Goal: Transaction & Acquisition: Purchase product/service

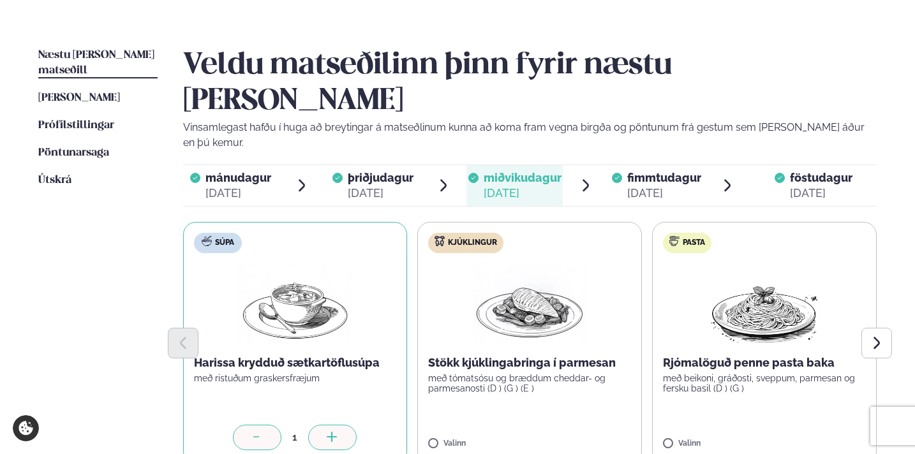
scroll to position [284, 0]
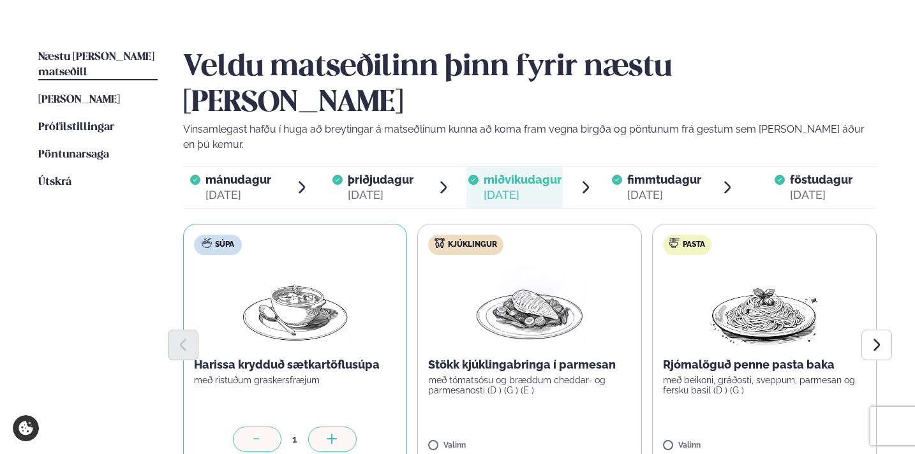
click at [656, 188] on div "[DATE]" at bounding box center [664, 195] width 74 height 15
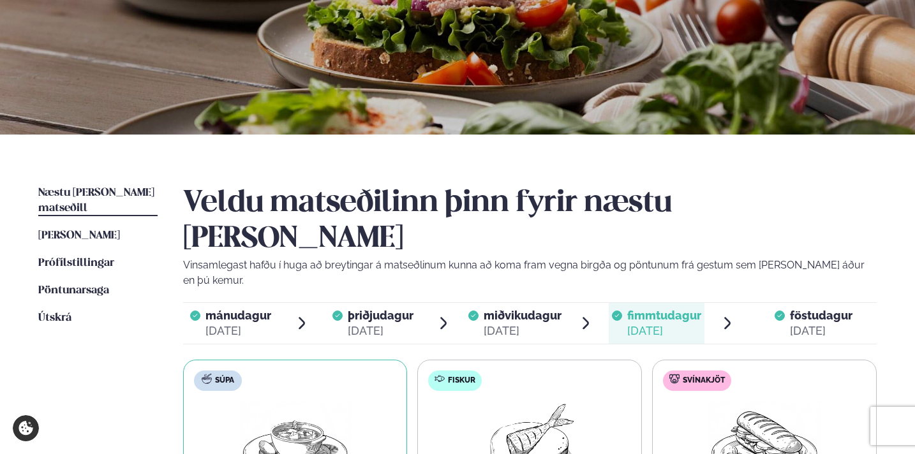
scroll to position [135, 0]
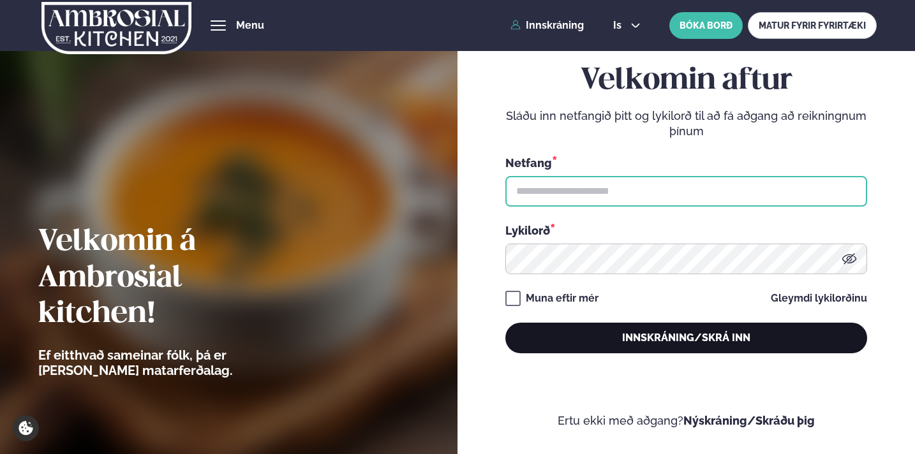
type input "**********"
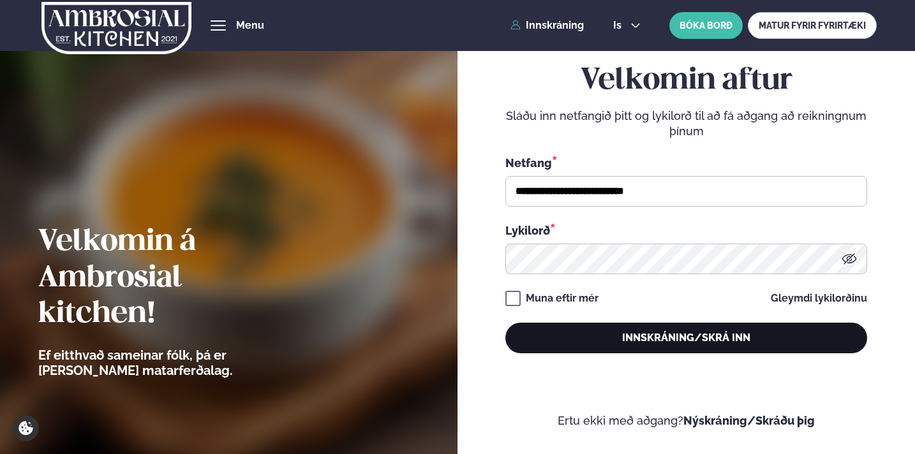
click at [627, 338] on button "Innskráning/Skrá inn" at bounding box center [687, 338] width 362 height 31
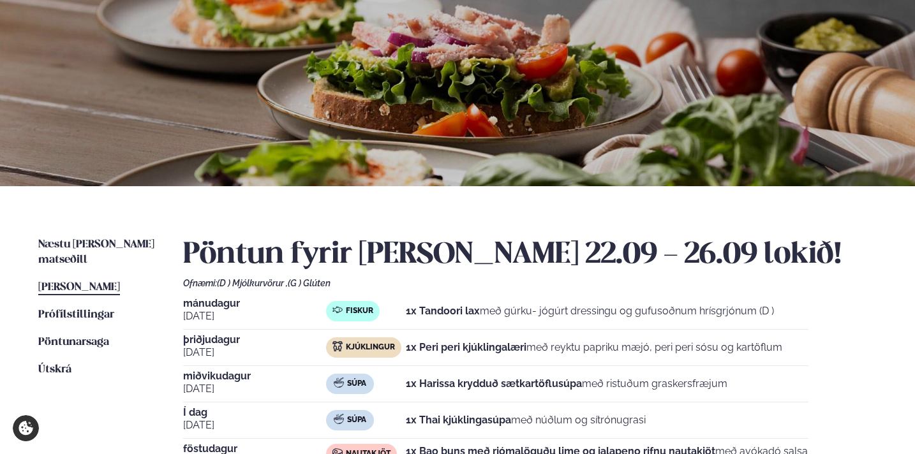
scroll to position [148, 0]
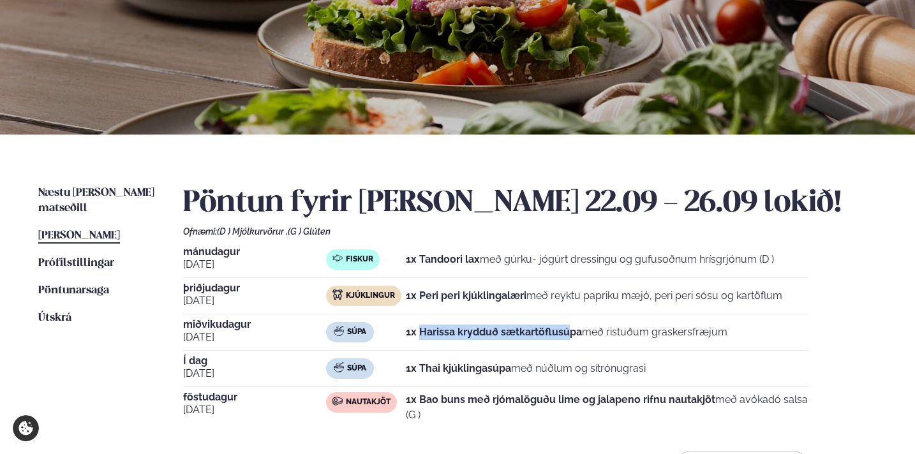
drag, startPoint x: 423, startPoint y: 332, endPoint x: 567, endPoint y: 334, distance: 144.3
click at [567, 334] on strong "1x Harissa krydduð sætkartöflusúpa" at bounding box center [494, 332] width 176 height 12
click at [454, 359] on div "1x Thai kjúklingasúpa með núðlum og sítrónugrasi" at bounding box center [526, 369] width 240 height 20
drag, startPoint x: 454, startPoint y: 366, endPoint x: 573, endPoint y: 366, distance: 118.7
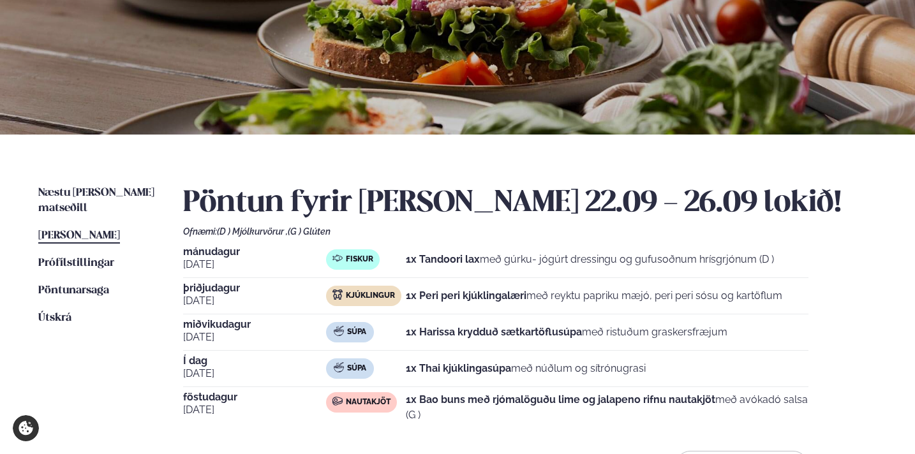
click at [573, 366] on p "1x Thai kjúklingasúpa með núðlum og sítrónugrasi" at bounding box center [526, 368] width 240 height 15
drag, startPoint x: 599, startPoint y: 368, endPoint x: 456, endPoint y: 367, distance: 143.0
click at [456, 367] on p "1x Thai kjúklingasúpa með núðlum og sítrónugrasi" at bounding box center [526, 368] width 240 height 15
click at [456, 367] on strong "1x Thai kjúklingasúpa" at bounding box center [458, 369] width 105 height 12
drag, startPoint x: 426, startPoint y: 403, endPoint x: 542, endPoint y: 403, distance: 115.5
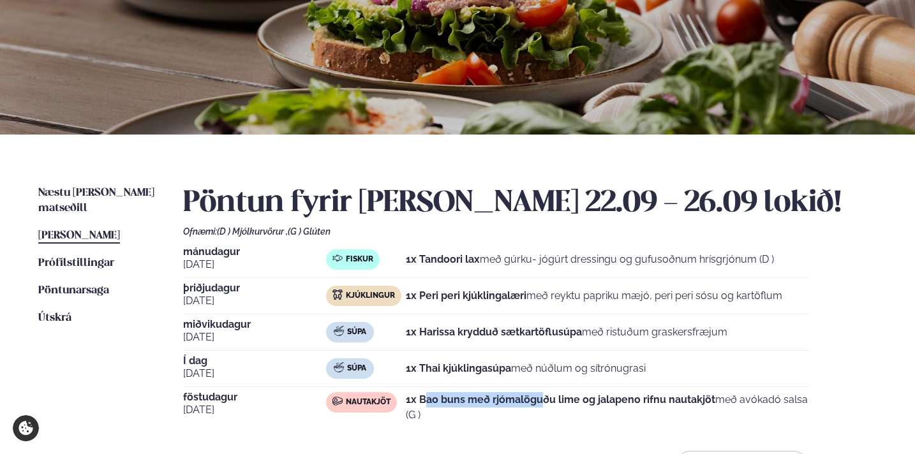
click at [542, 403] on strong "1x Bao buns með rjómalöguðu lime og jalapeno rifnu nautakjöt" at bounding box center [561, 400] width 310 height 12
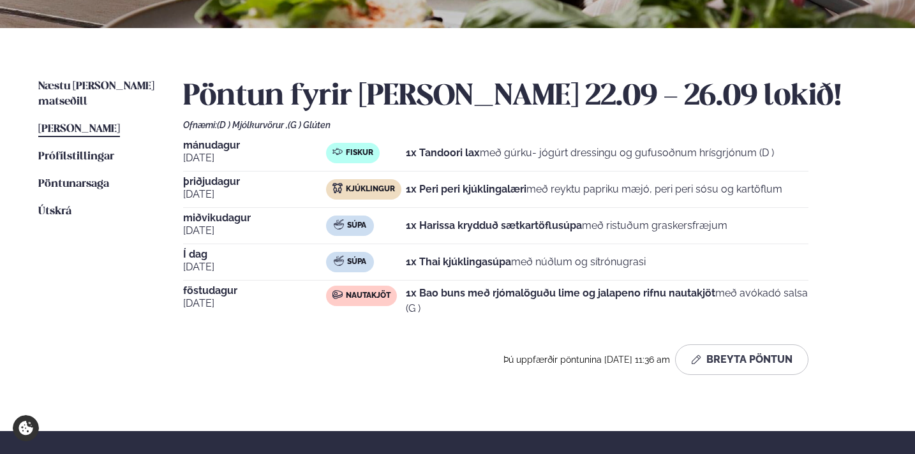
scroll to position [250, 0]
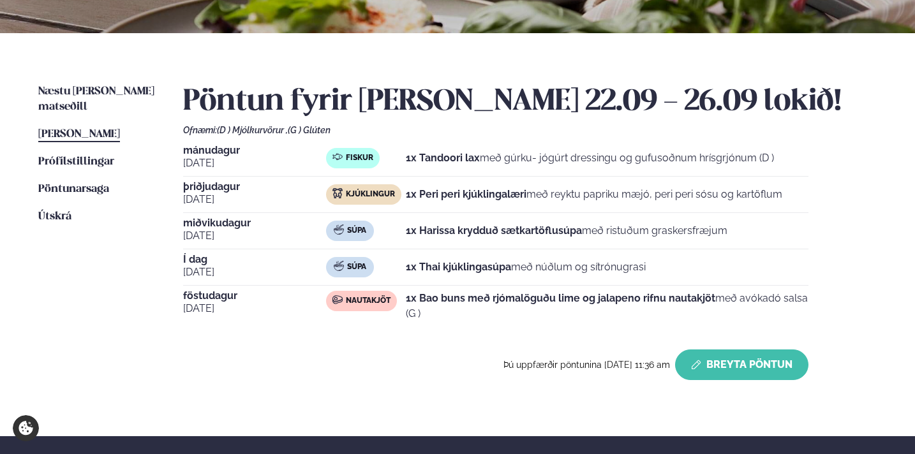
click at [728, 367] on button "Breyta Pöntun" at bounding box center [741, 365] width 133 height 31
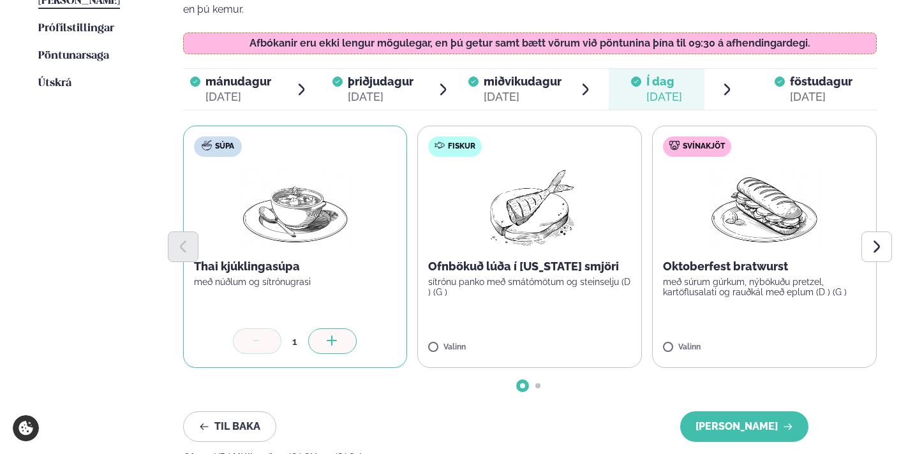
scroll to position [384, 0]
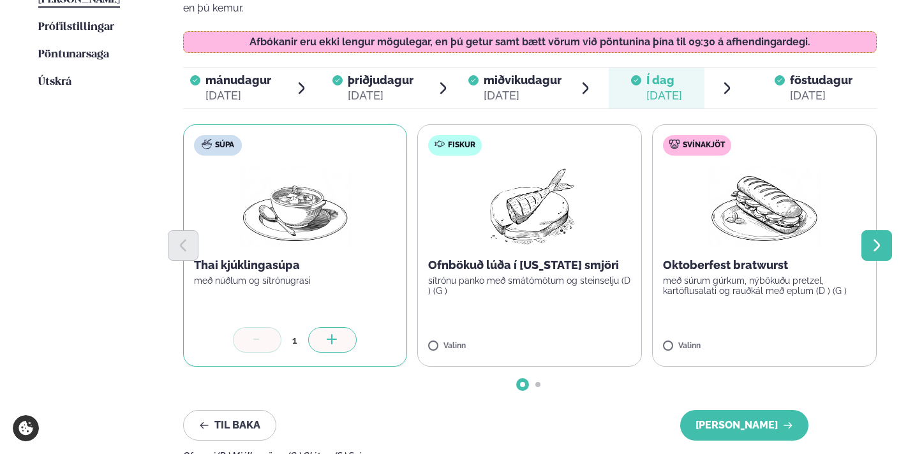
click at [871, 238] on icon "Next slide" at bounding box center [876, 245] width 15 height 15
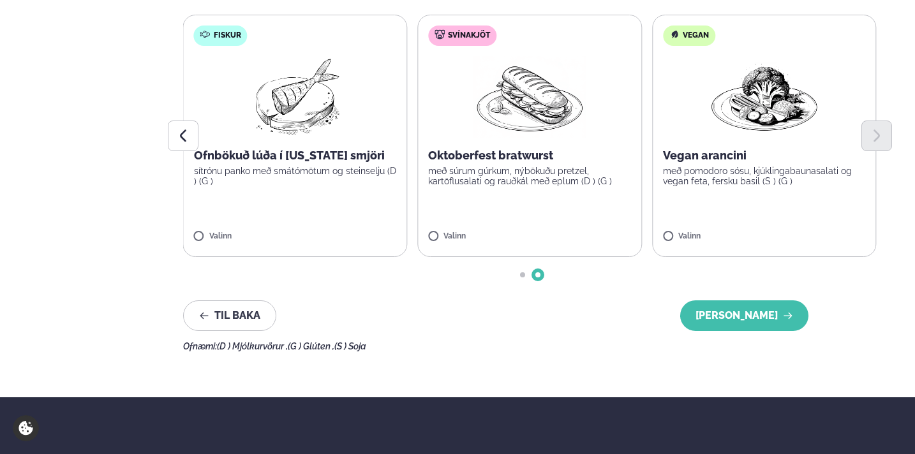
scroll to position [514, 0]
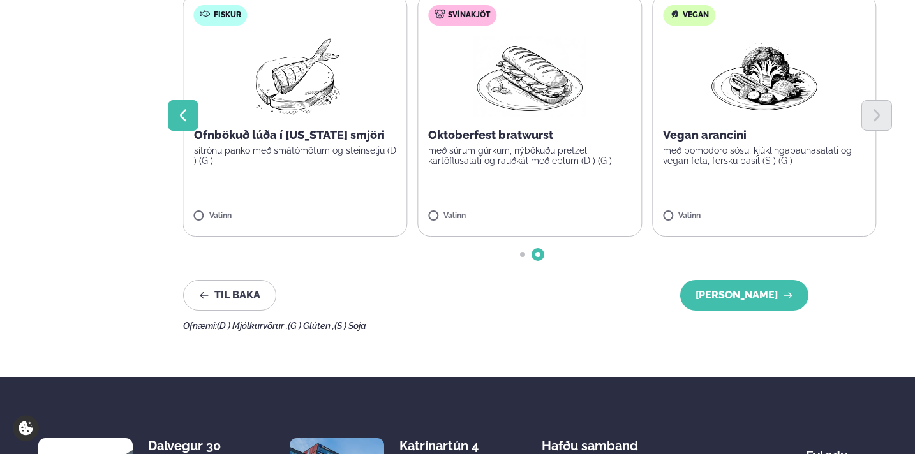
click at [177, 108] on icon "Previous slide" at bounding box center [183, 115] width 15 height 15
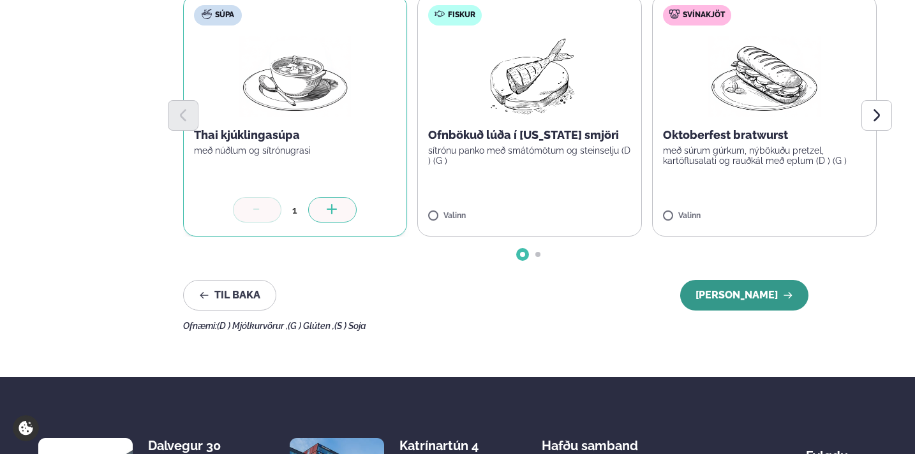
click at [724, 280] on button "[PERSON_NAME]" at bounding box center [744, 295] width 128 height 31
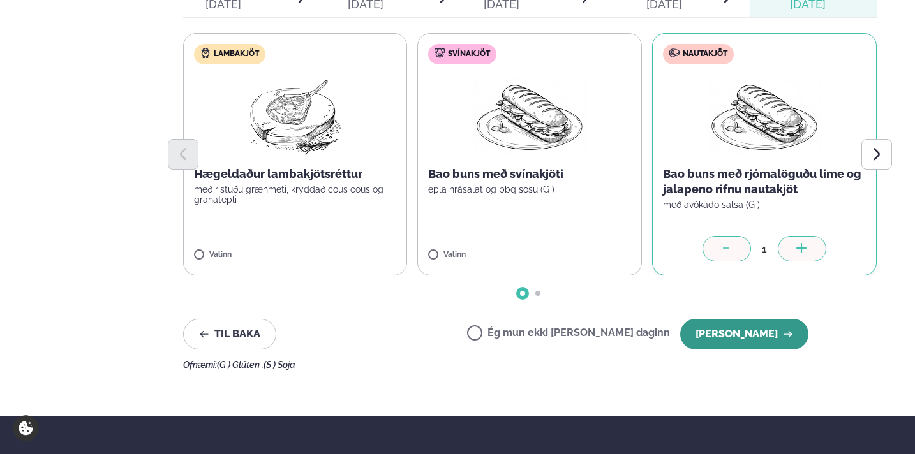
scroll to position [475, 0]
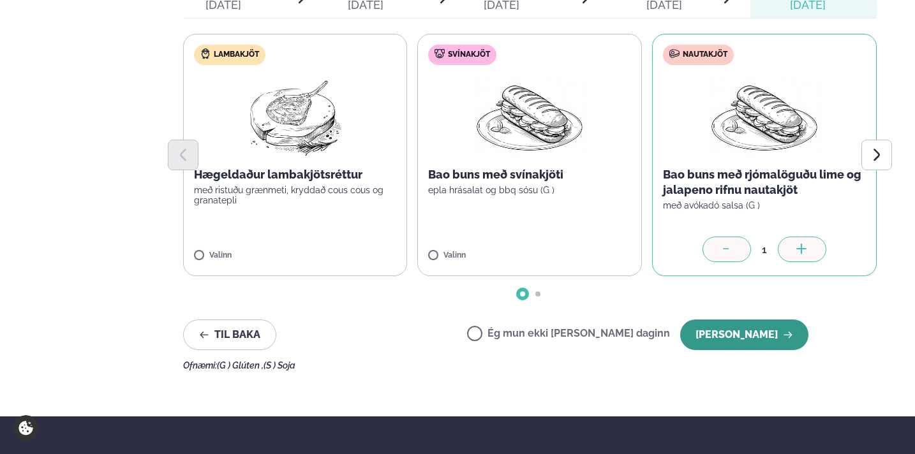
click at [775, 320] on button "[PERSON_NAME]" at bounding box center [744, 335] width 128 height 31
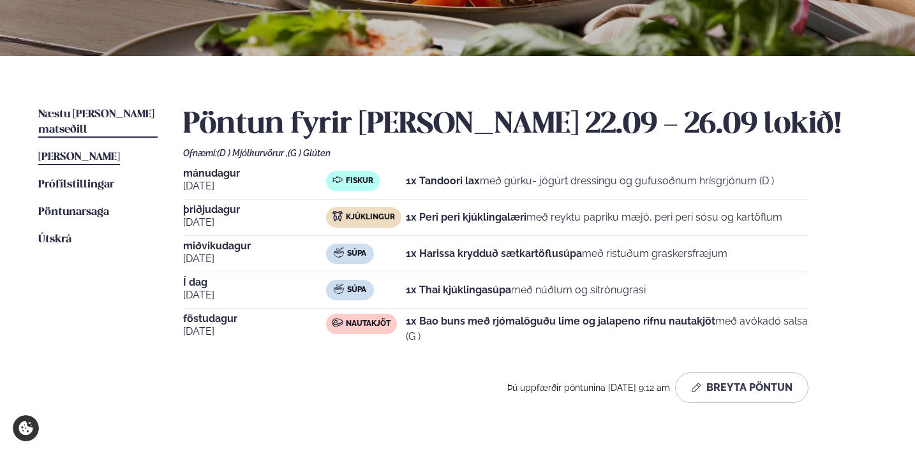
click at [110, 114] on span "Næstu [PERSON_NAME] matseðill" at bounding box center [96, 122] width 116 height 26
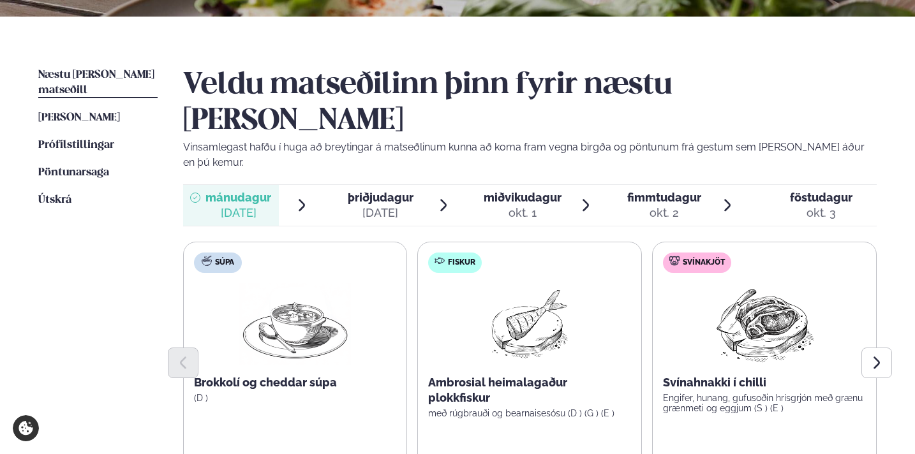
scroll to position [356, 0]
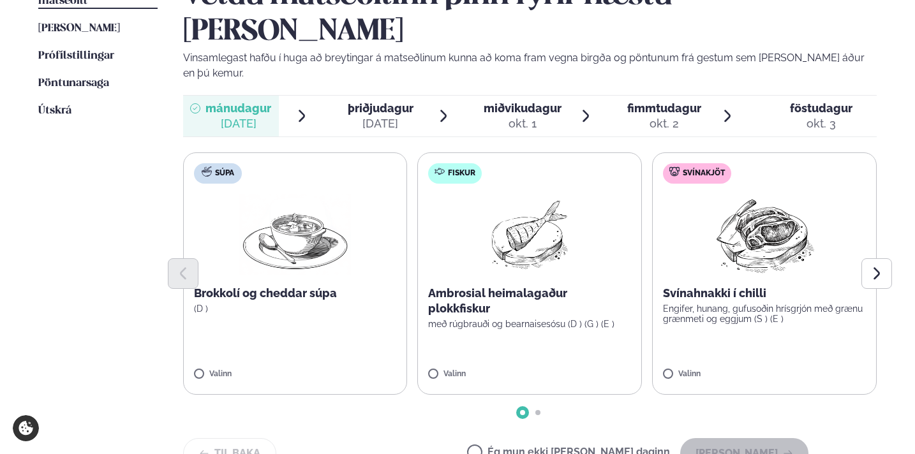
click at [534, 290] on label "Fiskur Ambrosial heimalagaður plokkfiskur með rúgbrauði og bearnaisesósu (D ) (…" at bounding box center [529, 274] width 225 height 243
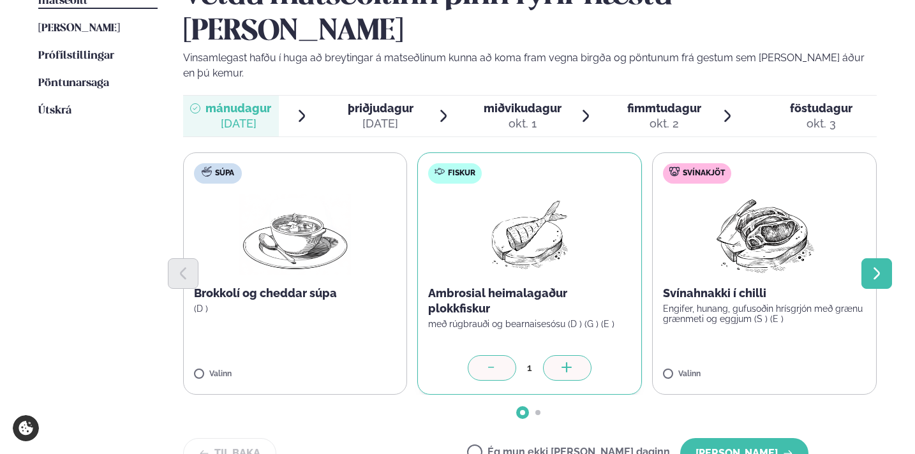
click at [877, 266] on icon "Next slide" at bounding box center [876, 273] width 15 height 15
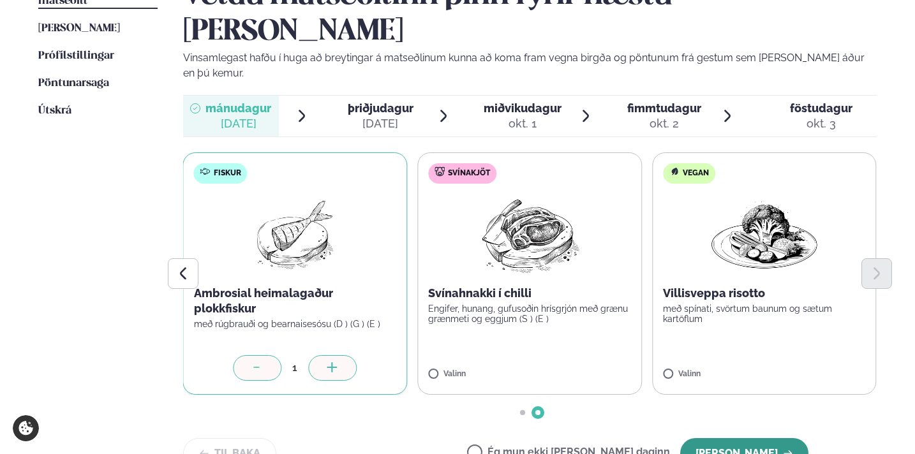
click at [759, 439] on button "[PERSON_NAME]" at bounding box center [744, 454] width 128 height 31
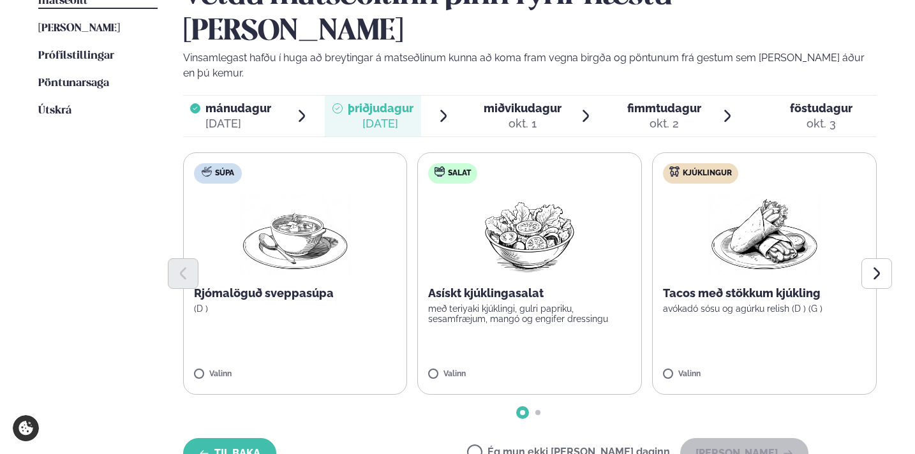
click at [229, 439] on button "Til baka" at bounding box center [229, 454] width 93 height 31
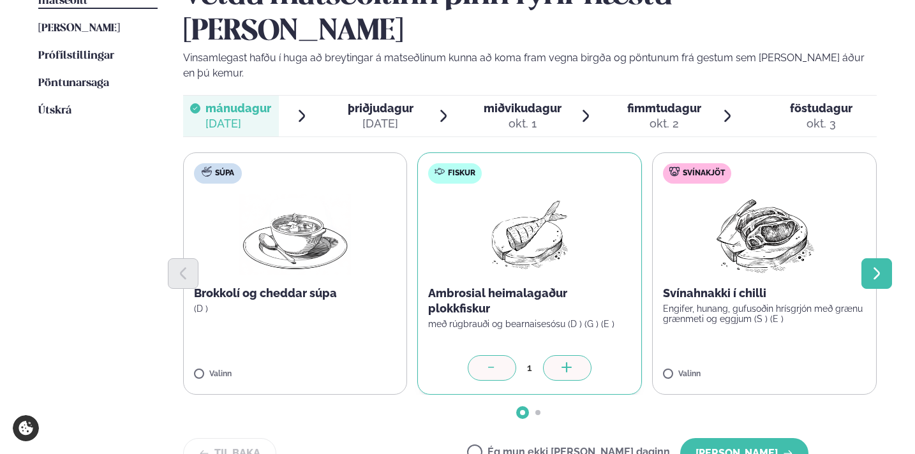
click at [876, 266] on icon "Next slide" at bounding box center [876, 273] width 15 height 15
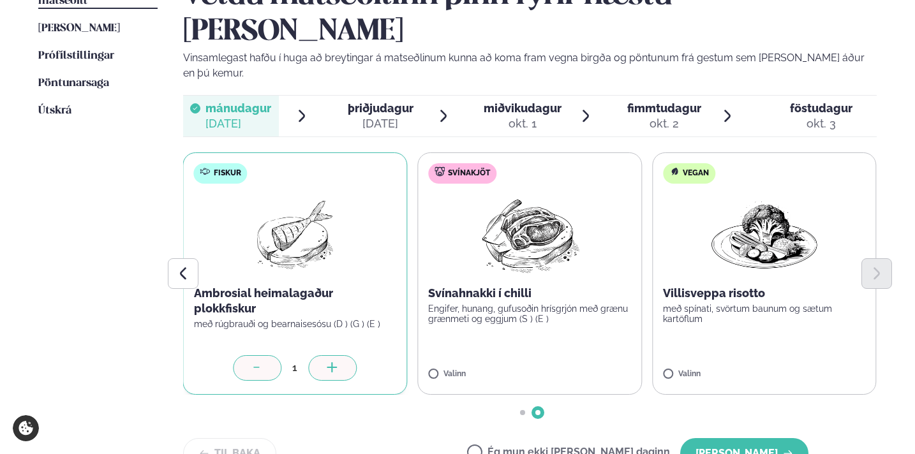
click at [691, 286] on p "Villisveppa risotto" at bounding box center [764, 293] width 203 height 15
click at [754, 439] on button "[PERSON_NAME]" at bounding box center [744, 454] width 128 height 31
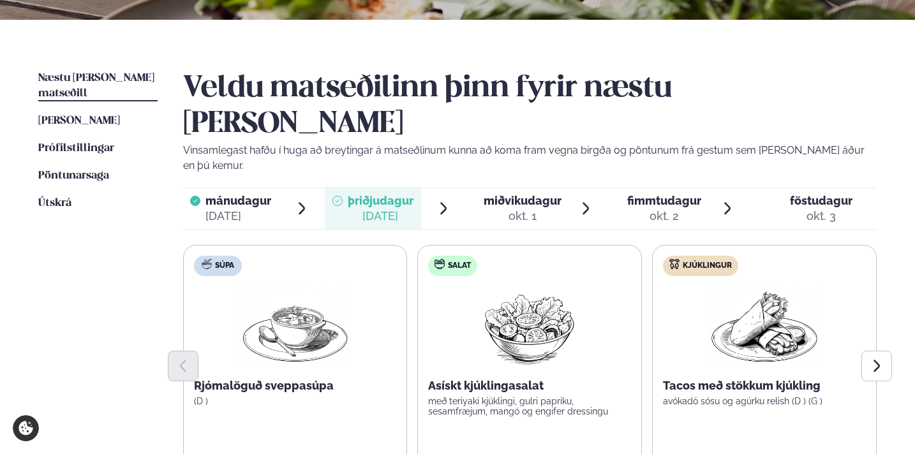
scroll to position [260, 0]
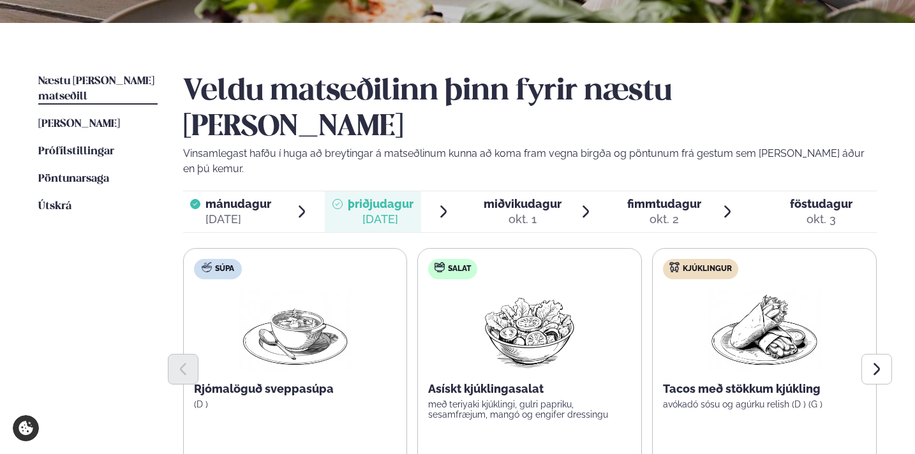
click at [253, 197] on span "mánudagur" at bounding box center [239, 203] width 66 height 13
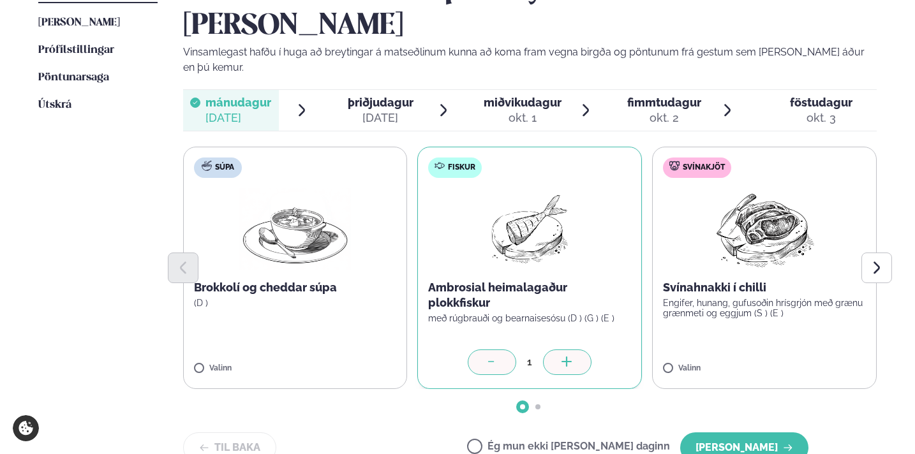
scroll to position [370, 0]
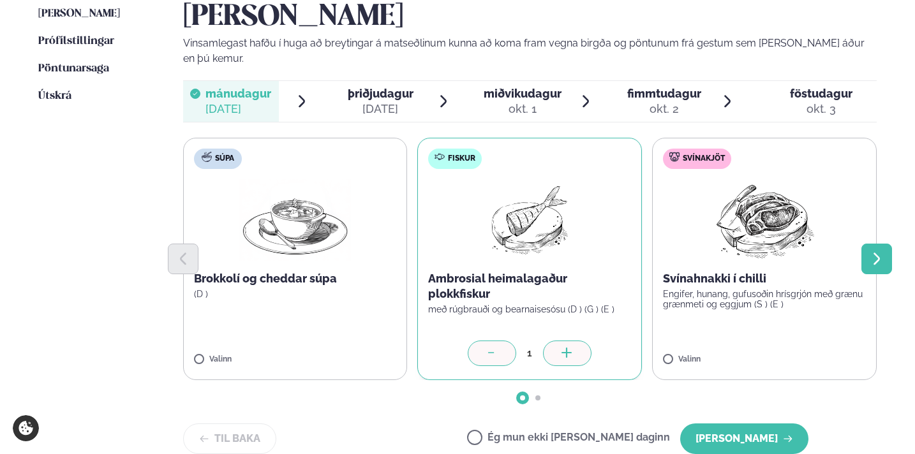
click at [867, 244] on button "Next slide" at bounding box center [877, 259] width 31 height 31
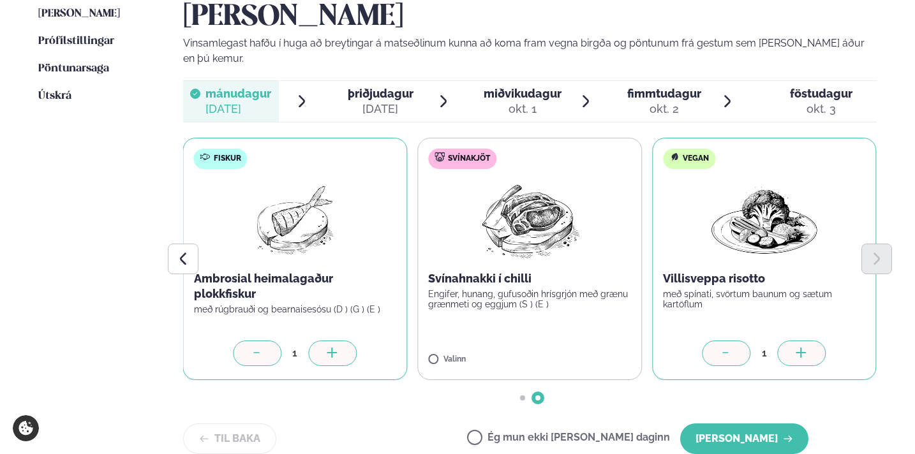
click at [257, 352] on icon at bounding box center [256, 352] width 6 height 1
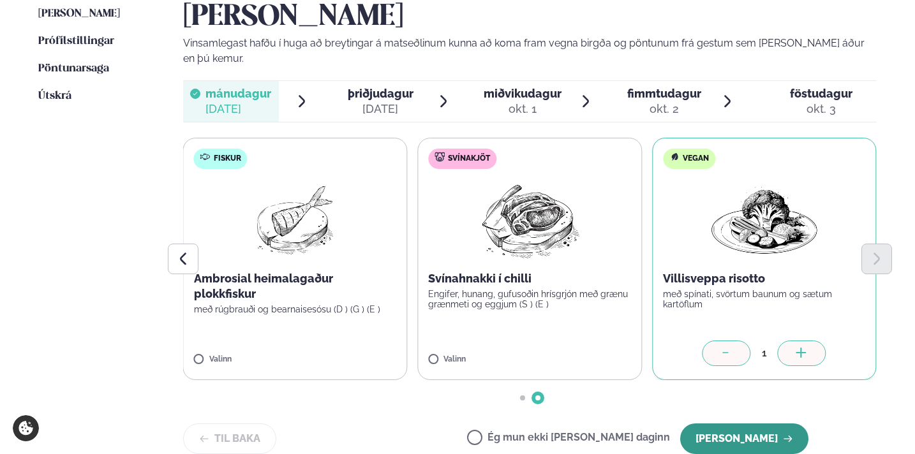
click at [770, 424] on button "[PERSON_NAME]" at bounding box center [744, 439] width 128 height 31
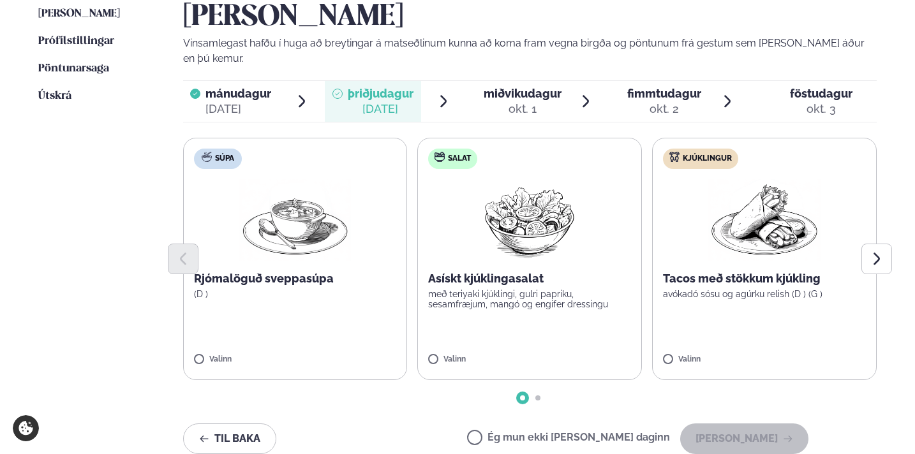
scroll to position [358, 0]
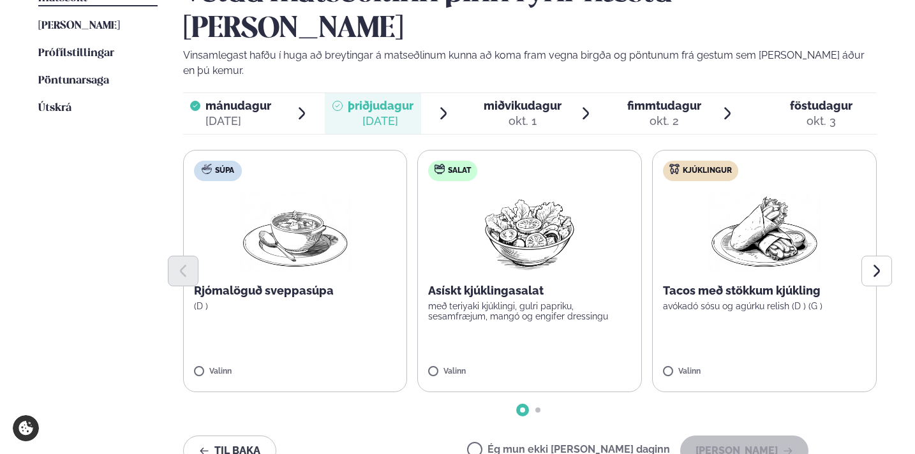
click at [345, 276] on label "Súpa Rjómalöguð sveppasúpa (D ) Valinn" at bounding box center [295, 271] width 225 height 243
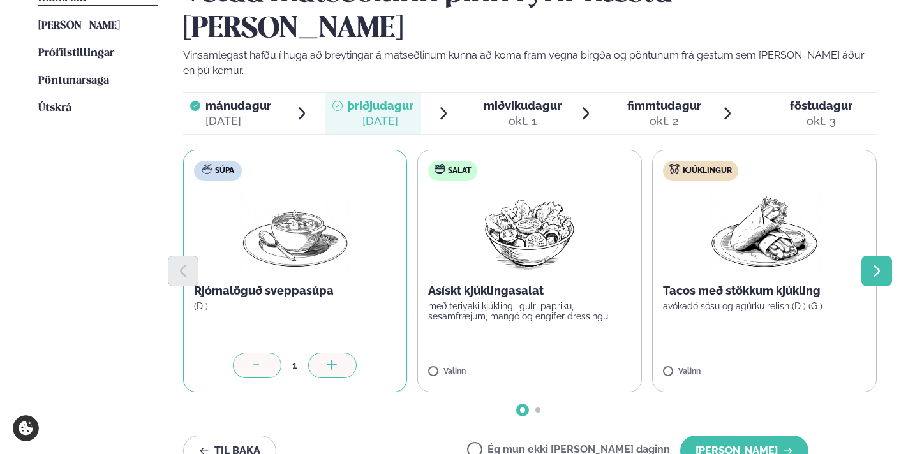
click at [881, 264] on icon "Next slide" at bounding box center [876, 271] width 15 height 15
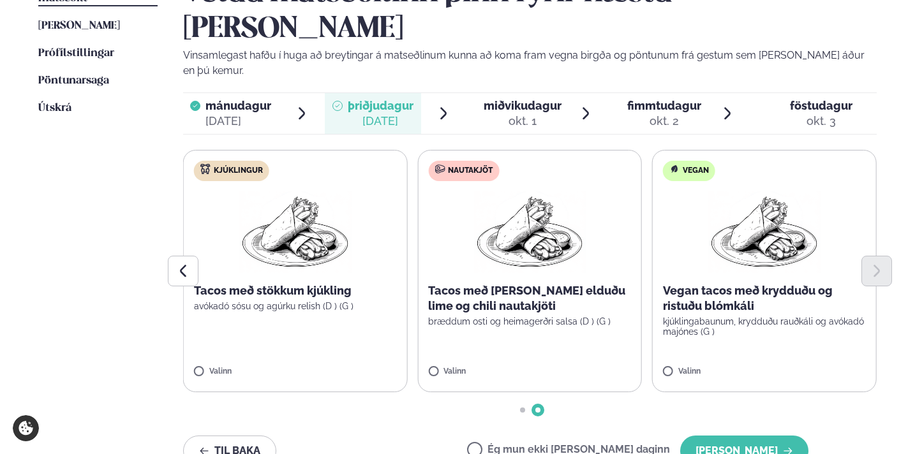
click at [597, 289] on label "Nautakjöt Tacos með [PERSON_NAME] elduðu lime og chili nautakjöti bræddum osti …" at bounding box center [529, 271] width 225 height 243
click at [182, 265] on icon "Previous slide" at bounding box center [183, 271] width 6 height 12
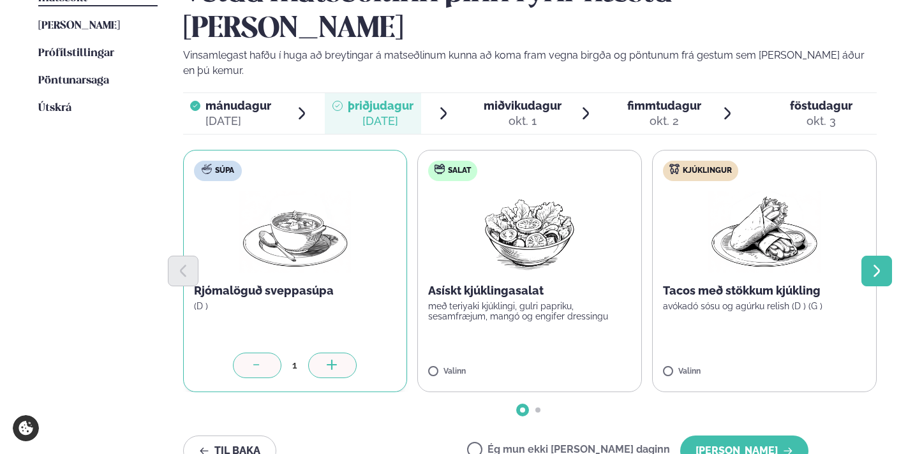
click at [877, 264] on icon "Next slide" at bounding box center [876, 271] width 15 height 15
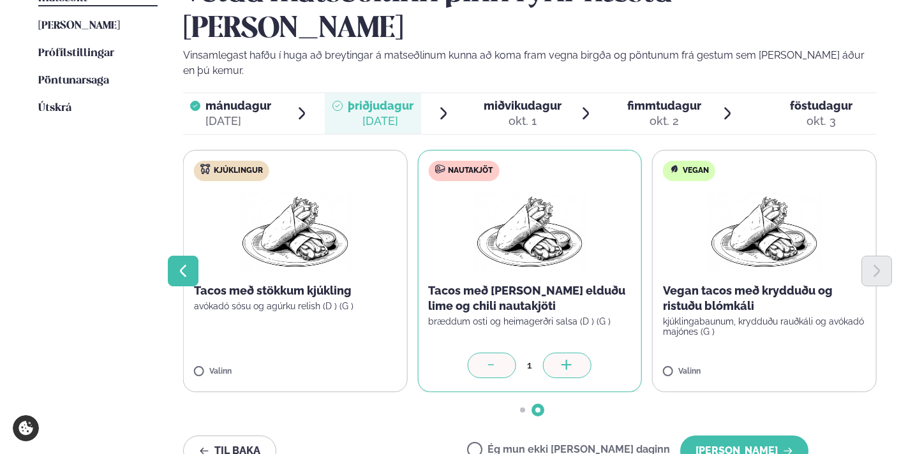
click at [186, 264] on icon "Previous slide" at bounding box center [183, 271] width 15 height 15
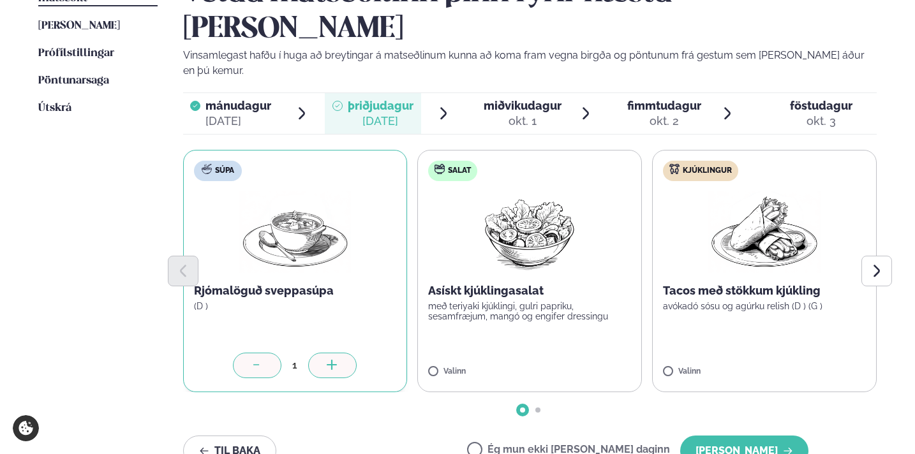
click at [245, 353] on div at bounding box center [257, 366] width 49 height 26
click at [876, 256] on button "Next slide" at bounding box center [877, 271] width 31 height 31
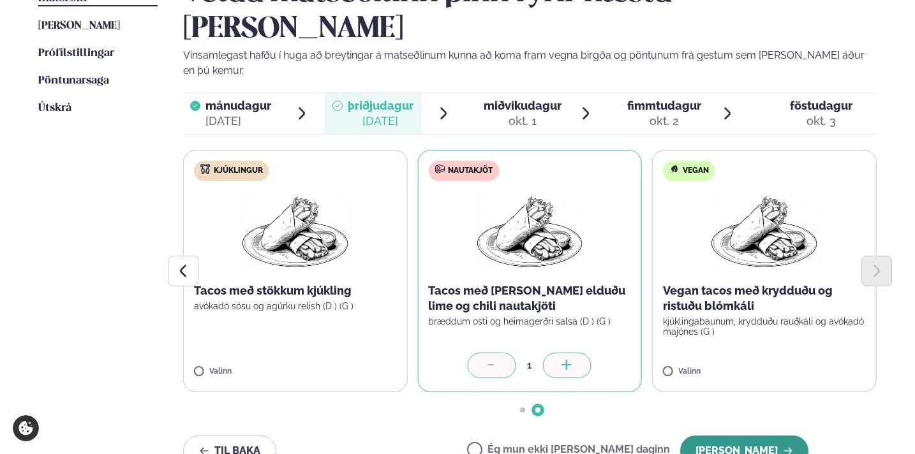
click at [778, 436] on button "[PERSON_NAME]" at bounding box center [744, 451] width 128 height 31
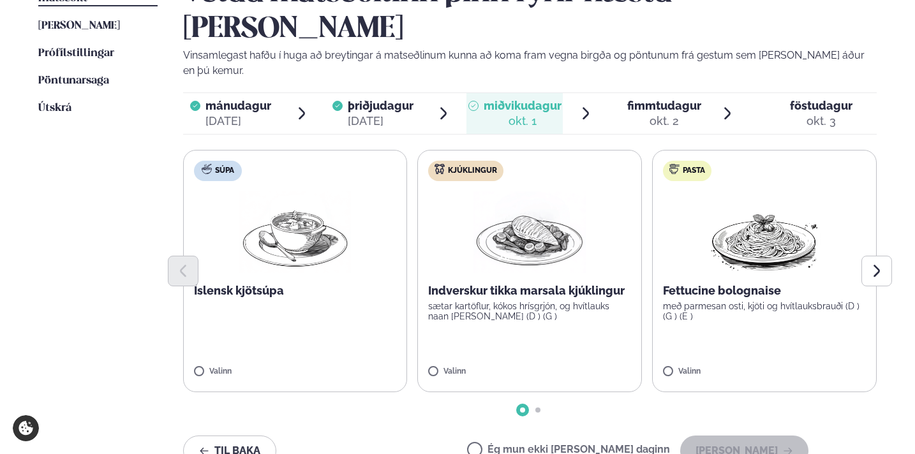
click at [582, 289] on label "Kjúklingur Indverskur tikka marsala kjúklingur sætar kartöflur, kókos hrísgrjón…" at bounding box center [529, 271] width 225 height 243
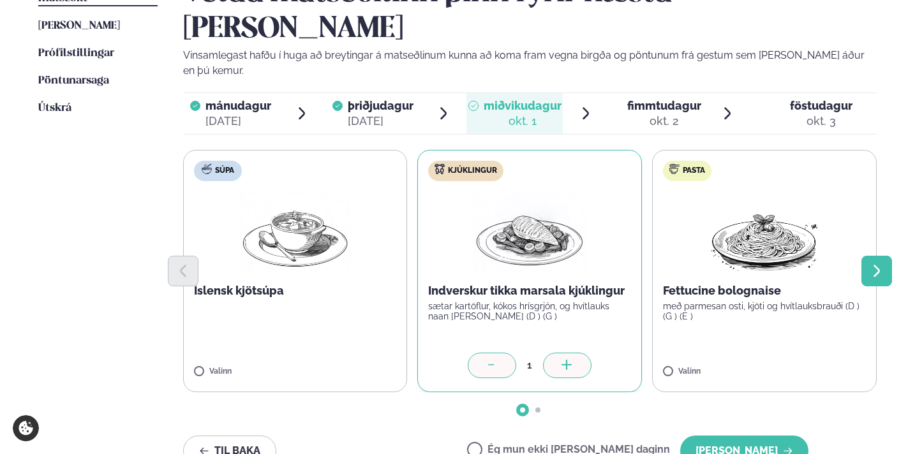
click at [871, 264] on icon "Next slide" at bounding box center [876, 271] width 15 height 15
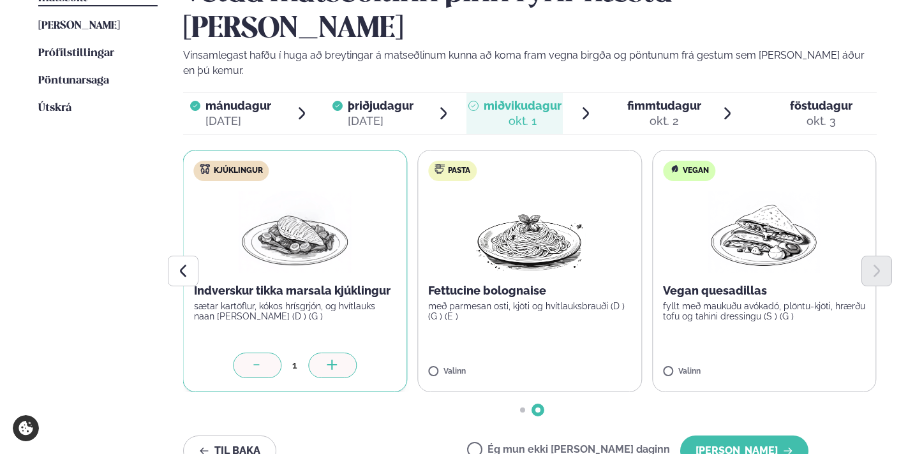
scroll to position [365, 0]
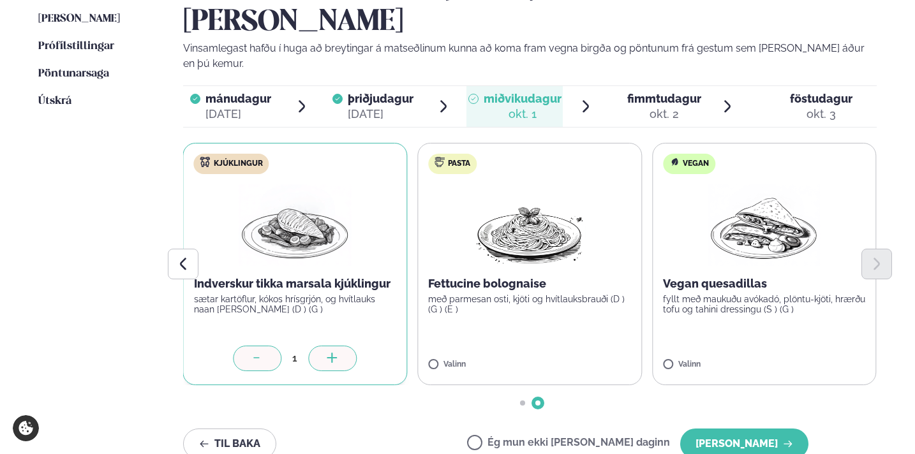
click at [176, 239] on div "Næstu [PERSON_NAME] matseðill Næsta vika [PERSON_NAME] matseðill [PERSON_NAME] …" at bounding box center [457, 222] width 915 height 608
click at [178, 228] on div "Næstu [PERSON_NAME] matseðill Næsta vika [PERSON_NAME] matseðill [PERSON_NAME] …" at bounding box center [457, 222] width 915 height 608
click at [178, 257] on icon "Previous slide" at bounding box center [183, 264] width 15 height 15
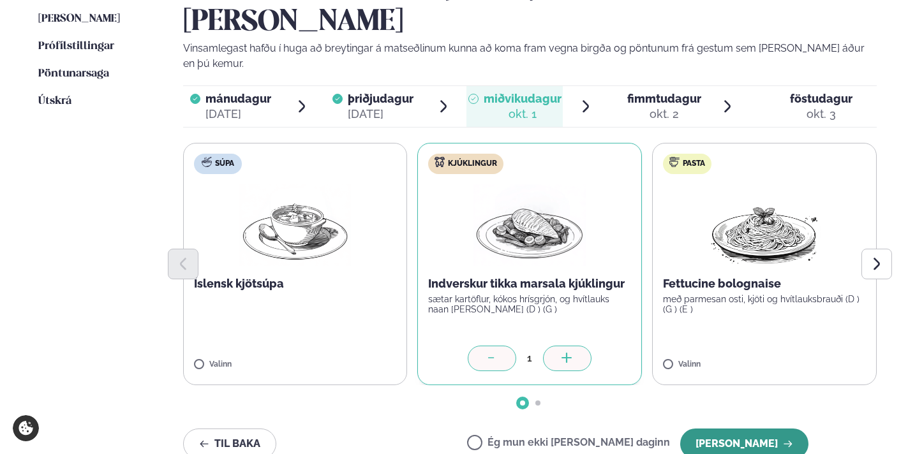
click at [742, 429] on button "[PERSON_NAME]" at bounding box center [744, 444] width 128 height 31
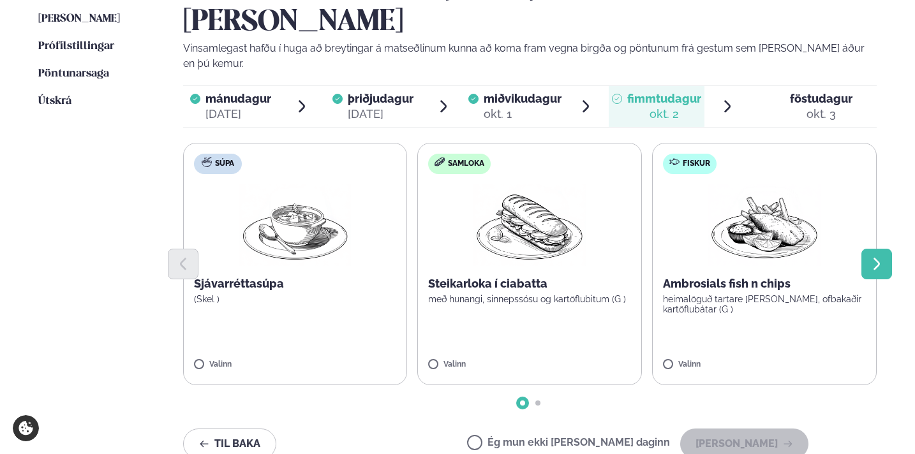
click at [880, 257] on icon "Next slide" at bounding box center [876, 264] width 15 height 15
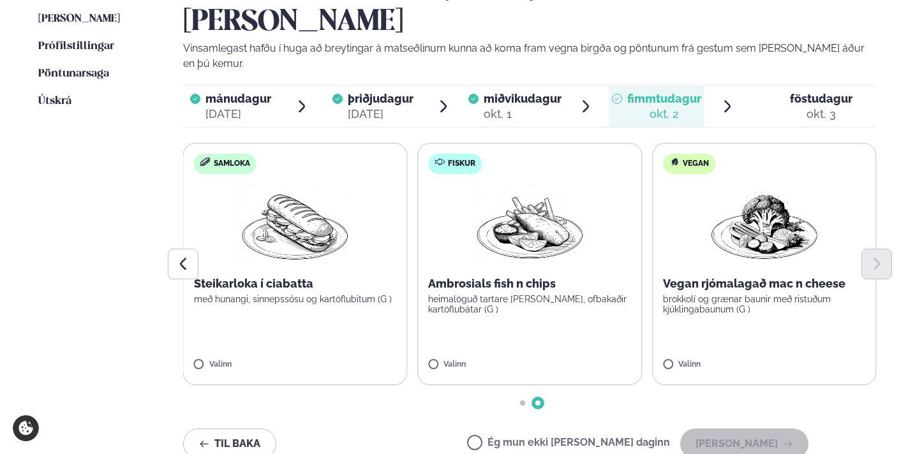
click at [553, 249] on div at bounding box center [530, 264] width 694 height 31
click at [552, 267] on label "Fiskur Ambrosials fish n chips heimalöguð tartare [PERSON_NAME], ofbakaðir kart…" at bounding box center [529, 264] width 225 height 243
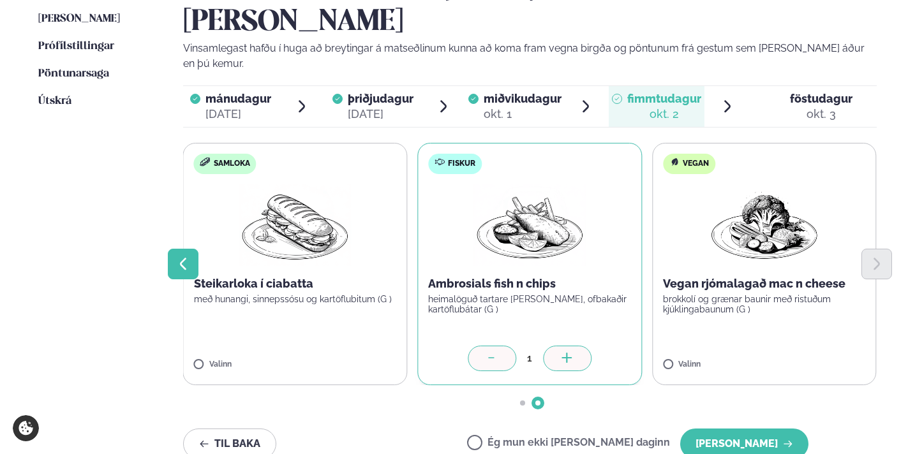
click at [179, 249] on button "Previous slide" at bounding box center [183, 264] width 31 height 31
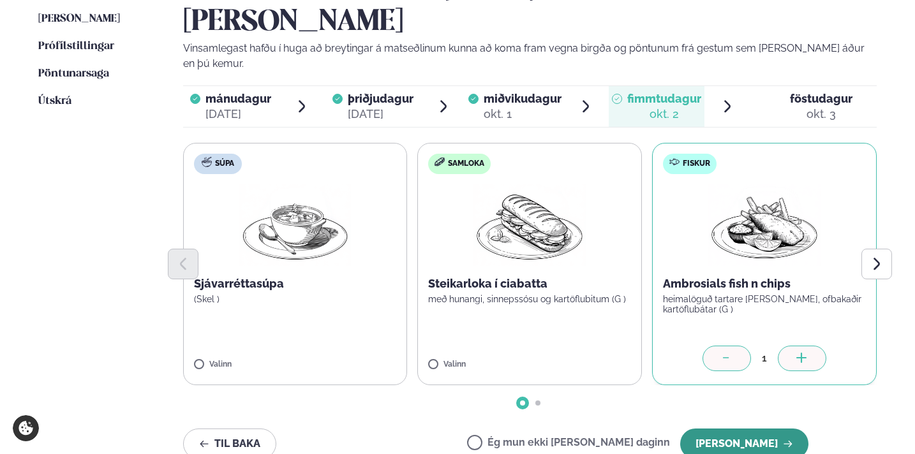
click at [721, 429] on button "[PERSON_NAME]" at bounding box center [744, 444] width 128 height 31
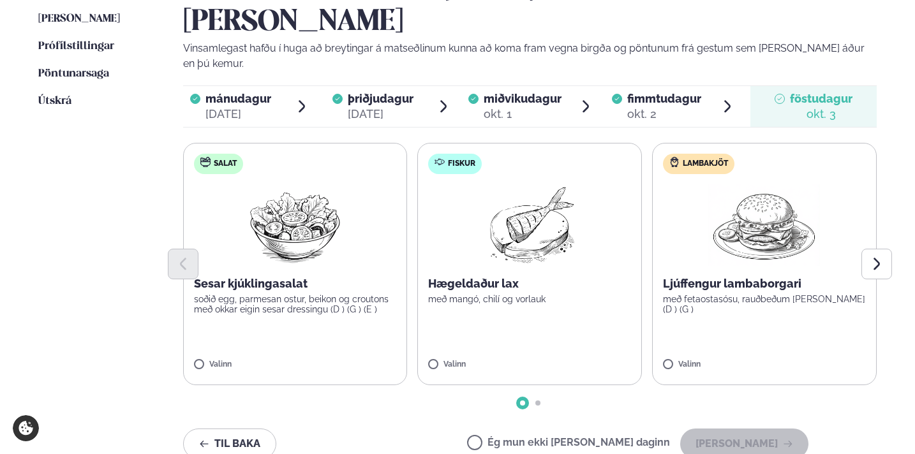
click at [536, 254] on label "Fiskur Hægeldaður lax með mangó, chilí og [PERSON_NAME]" at bounding box center [529, 264] width 225 height 243
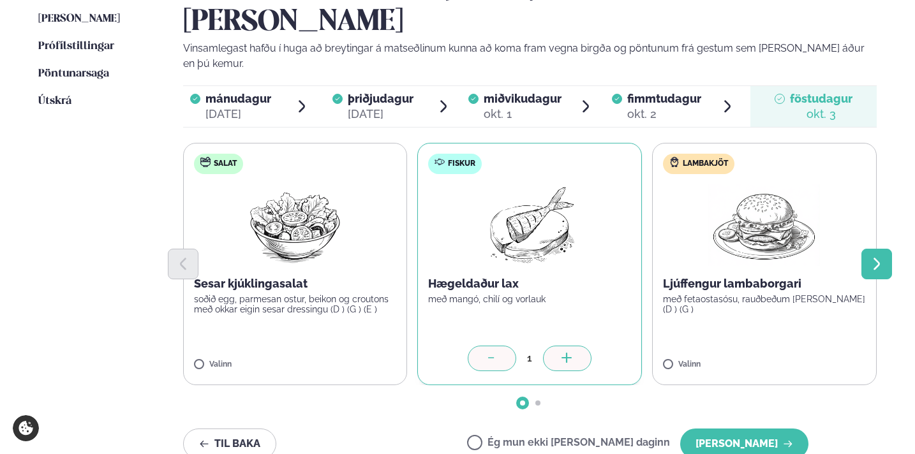
click at [879, 258] on icon "Next slide" at bounding box center [877, 264] width 6 height 12
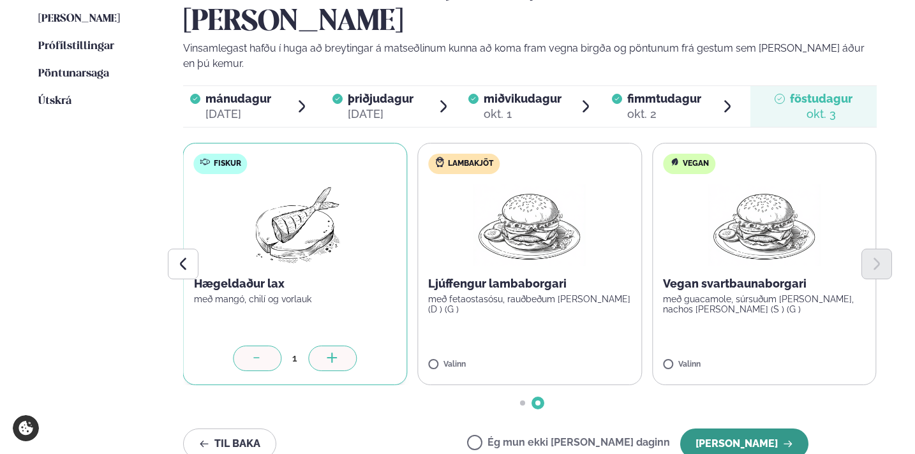
click at [777, 429] on button "[PERSON_NAME]" at bounding box center [744, 444] width 128 height 31
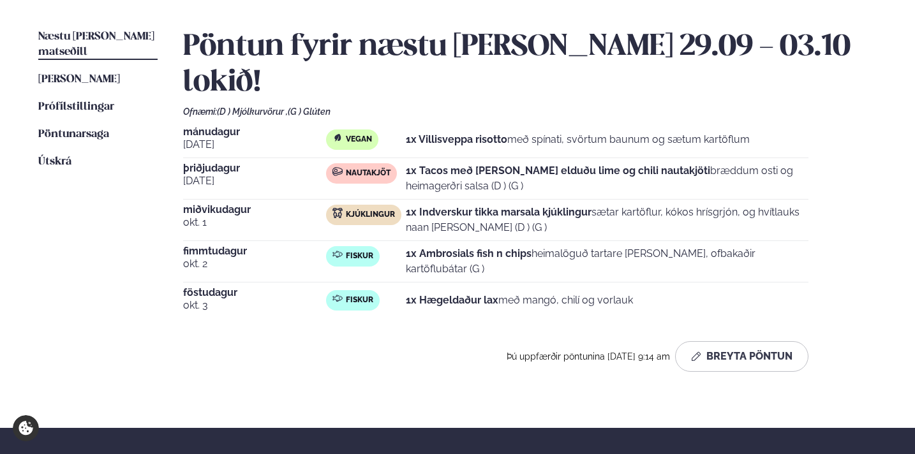
scroll to position [236, 0]
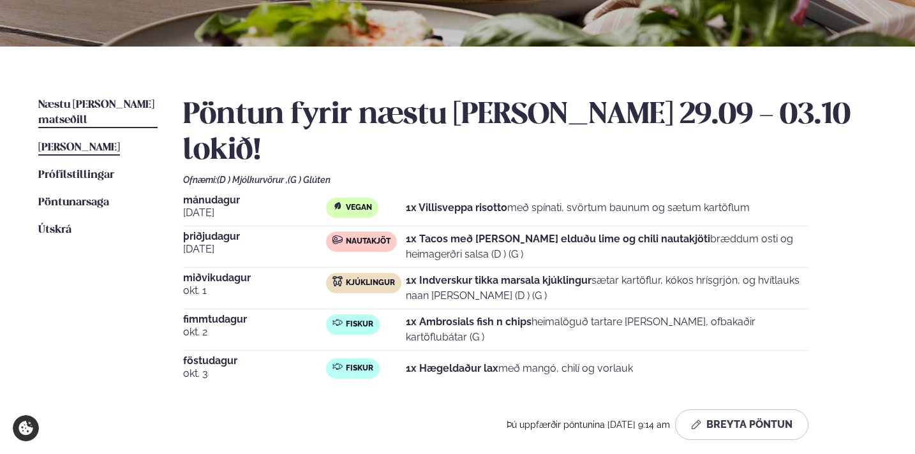
click at [119, 142] on span "[PERSON_NAME]" at bounding box center [79, 147] width 82 height 11
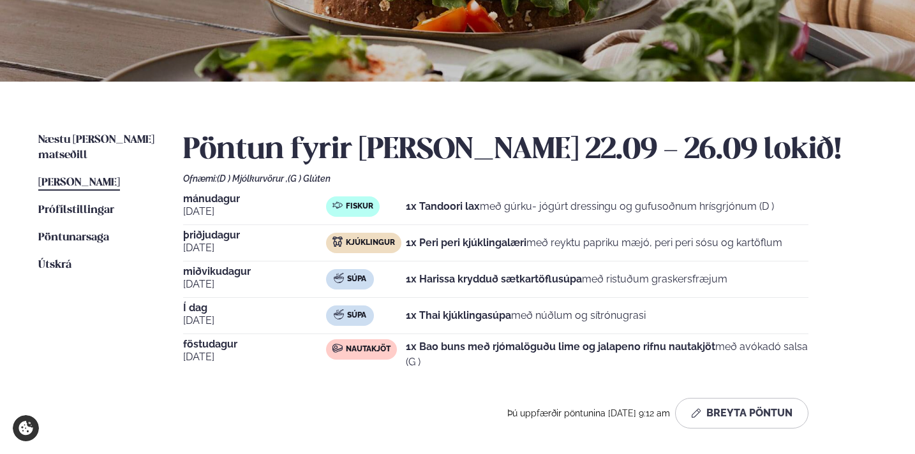
scroll to position [195, 0]
